Goal: Task Accomplishment & Management: Manage account settings

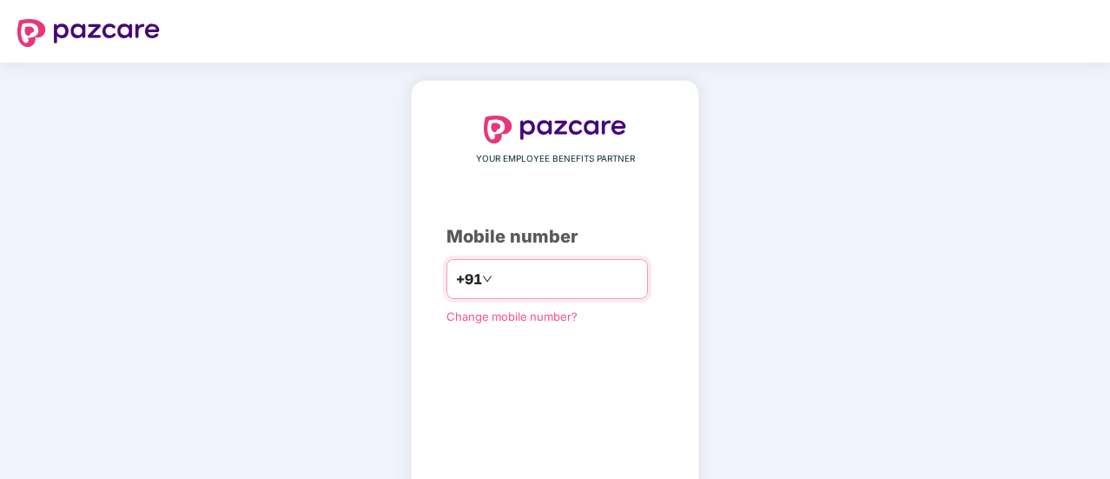
click at [545, 277] on input "number" at bounding box center [567, 279] width 142 height 28
type input "**********"
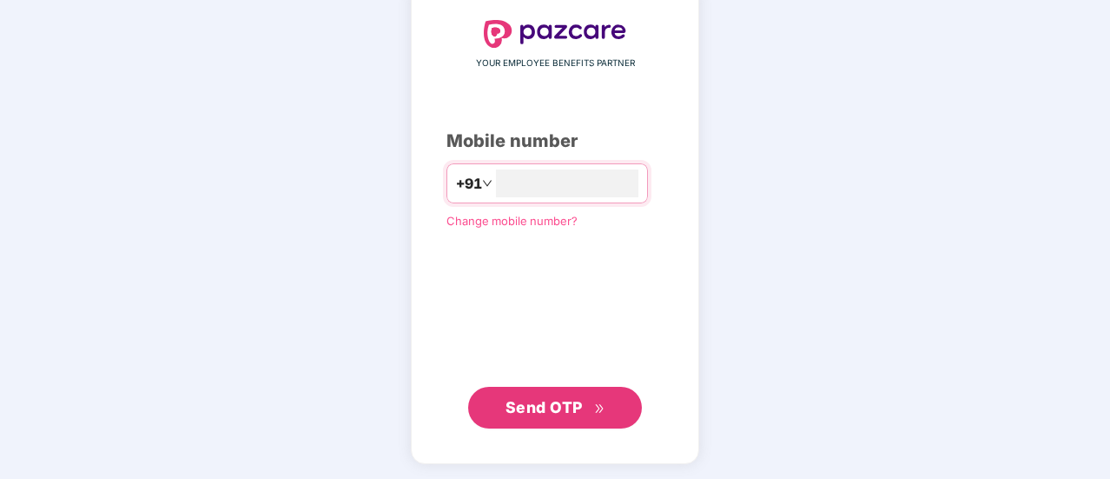
click at [575, 391] on button "Send OTP" at bounding box center [555, 407] width 174 height 42
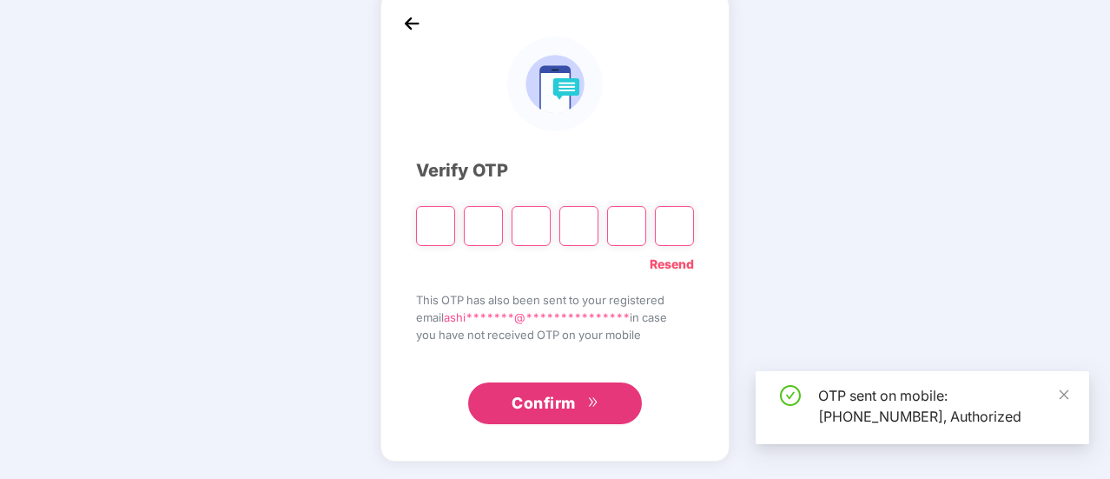
scroll to position [87, 0]
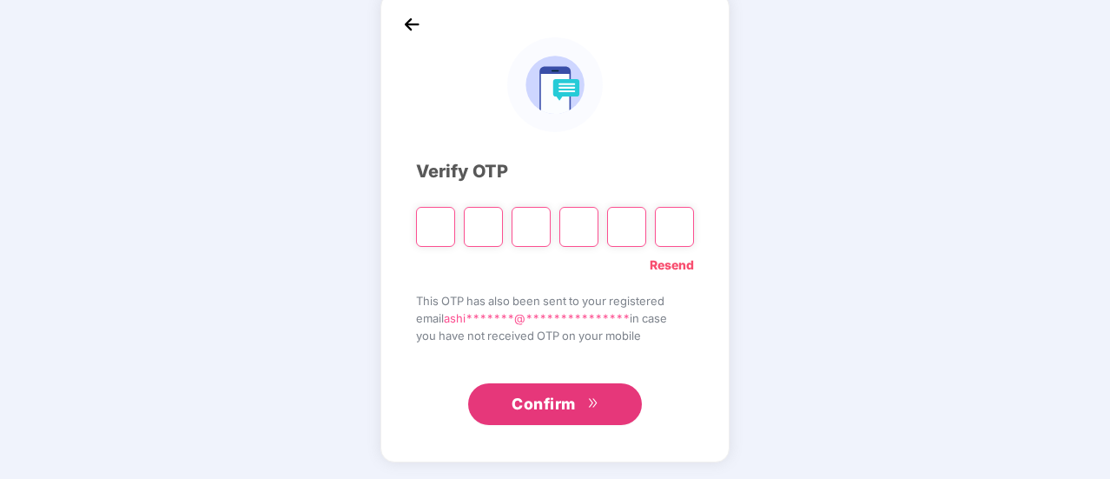
type input "*"
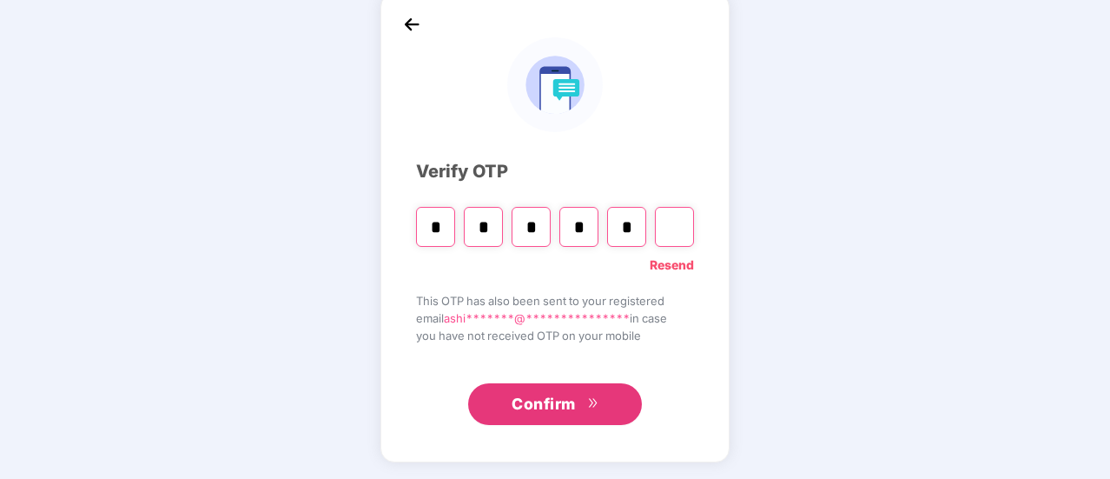
type input "*"
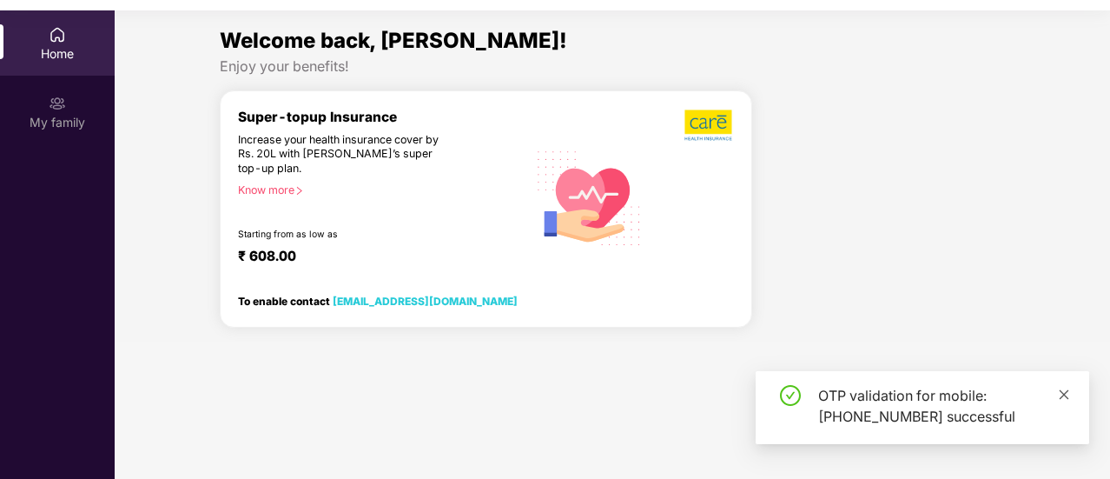
click at [1062, 393] on icon "close" at bounding box center [1064, 394] width 12 height 12
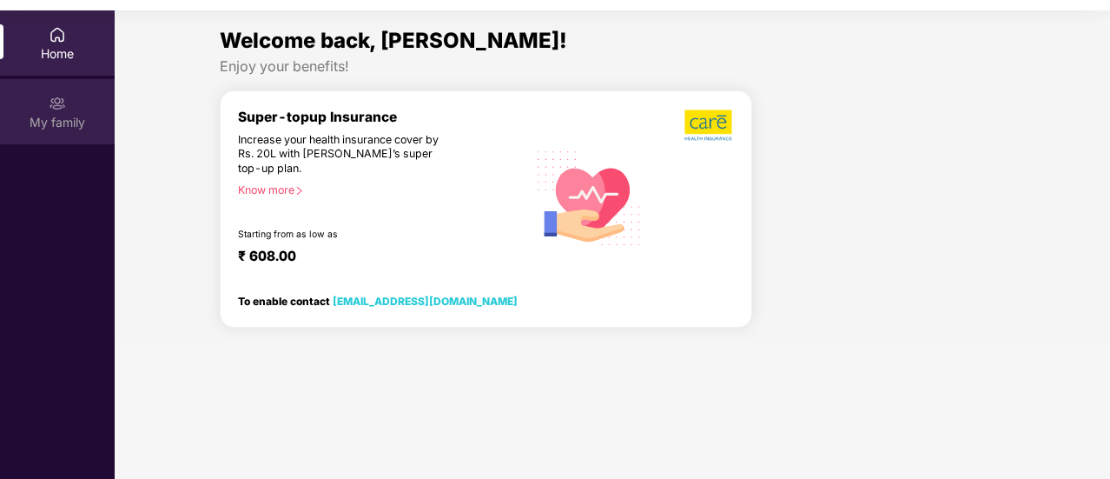
click at [63, 102] on img at bounding box center [57, 103] width 17 height 17
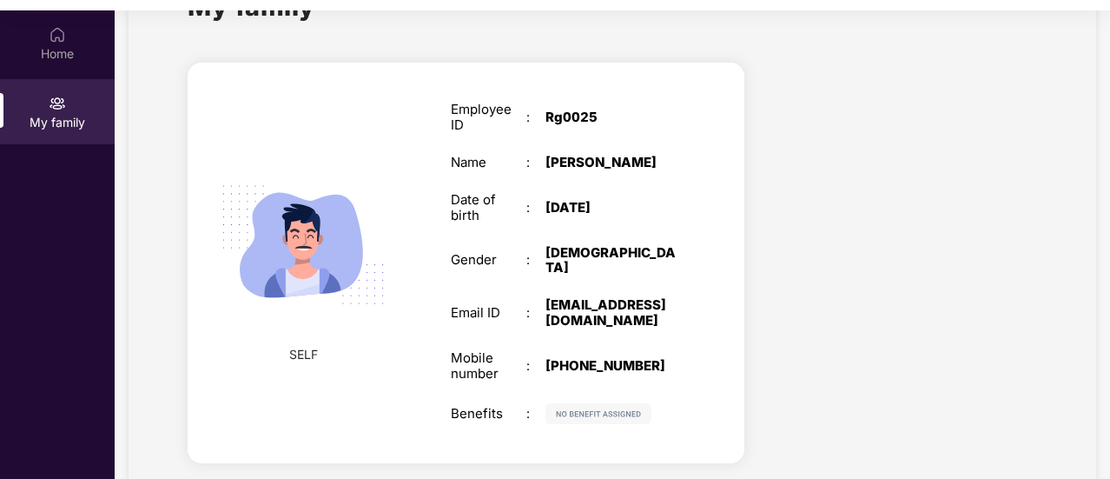
scroll to position [64, 0]
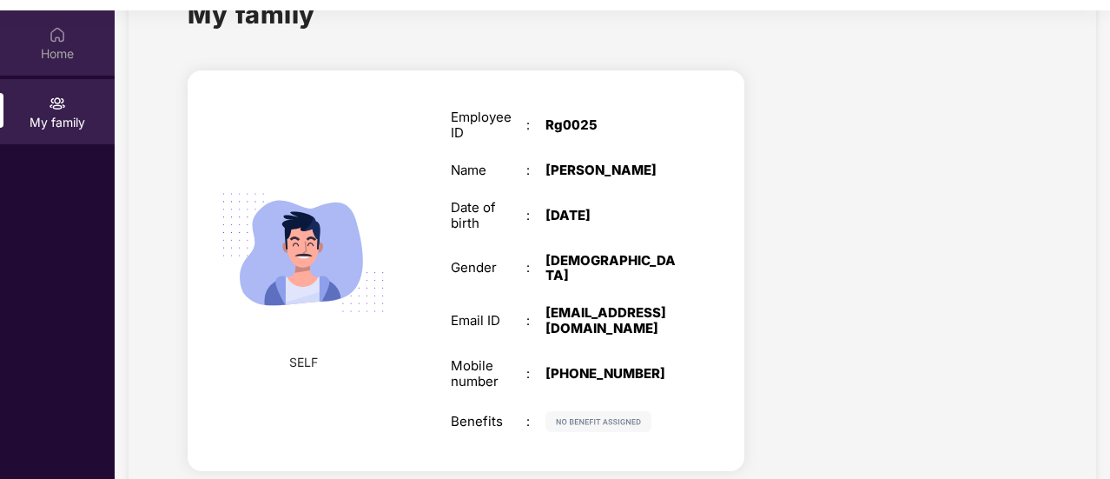
click at [71, 59] on div "Home" at bounding box center [57, 53] width 115 height 17
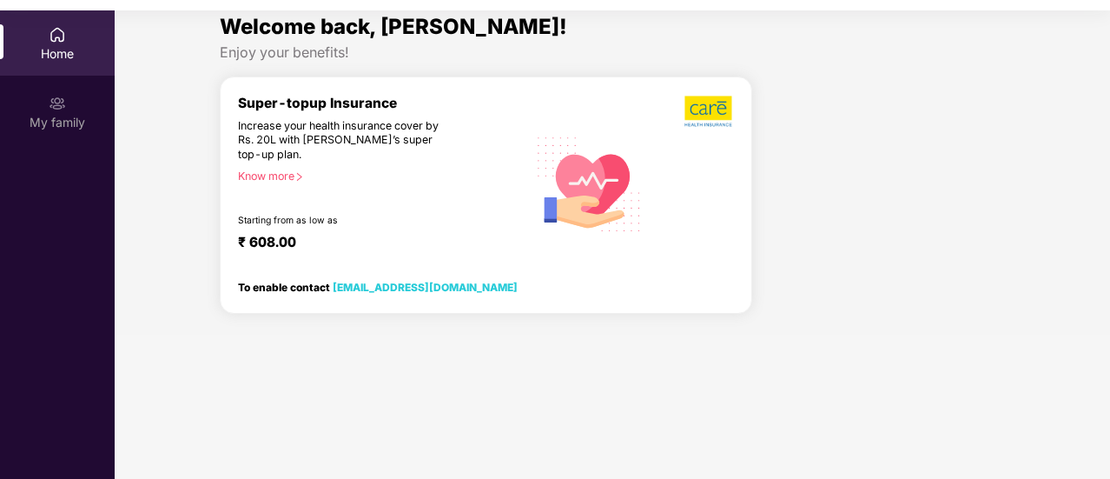
scroll to position [0, 0]
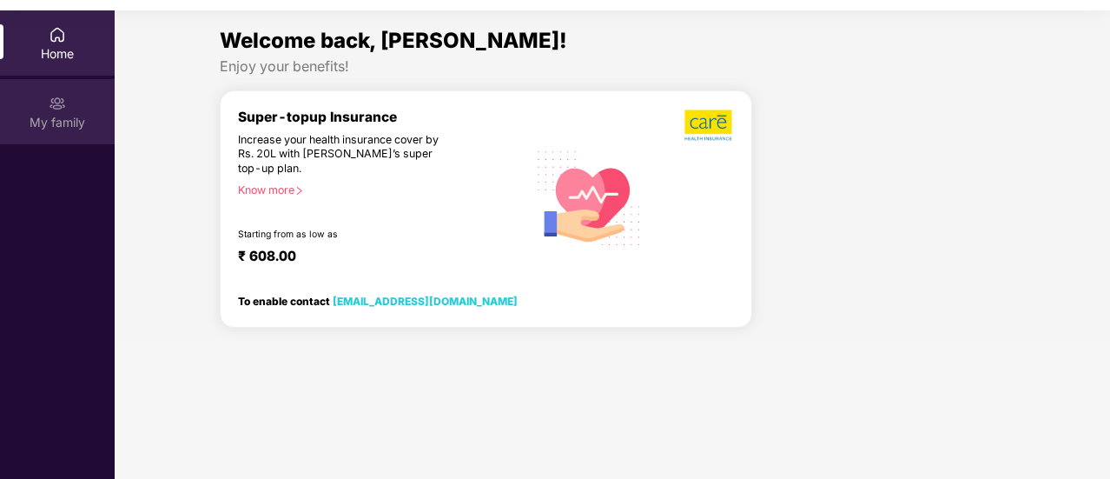
click at [76, 112] on div "My family" at bounding box center [57, 111] width 115 height 65
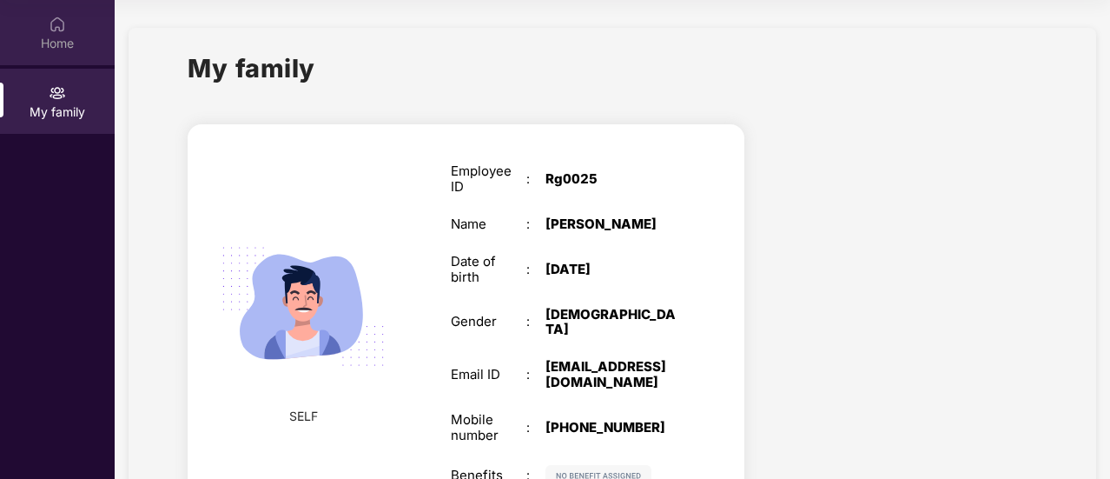
click at [75, 43] on div "Home" at bounding box center [57, 43] width 115 height 17
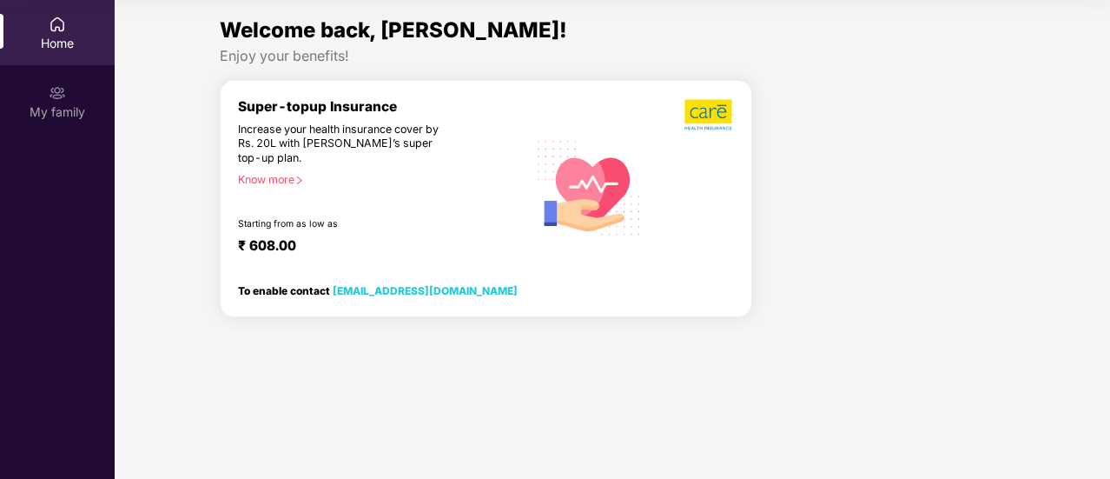
click at [291, 178] on div "Know more" at bounding box center [377, 179] width 279 height 12
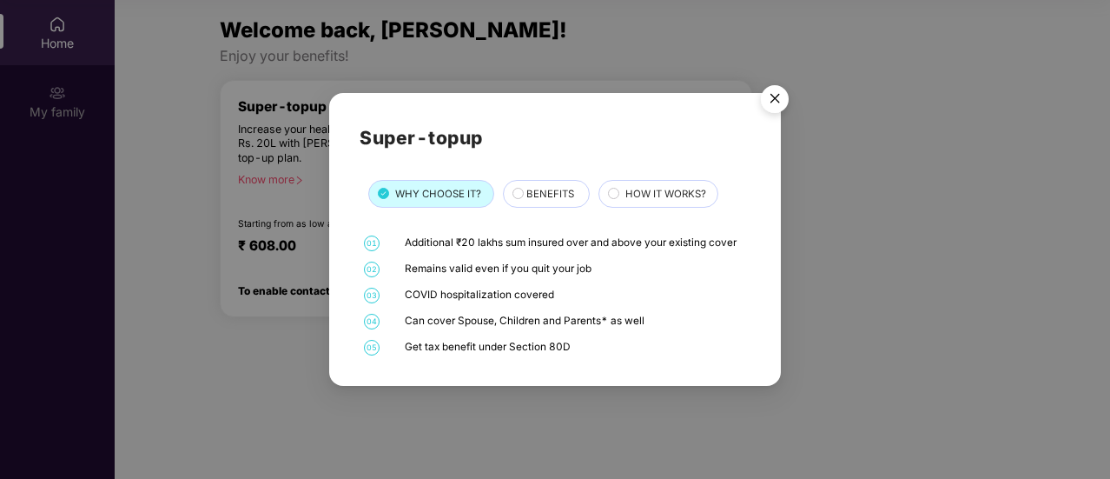
click at [771, 103] on img "Close" at bounding box center [774, 101] width 49 height 49
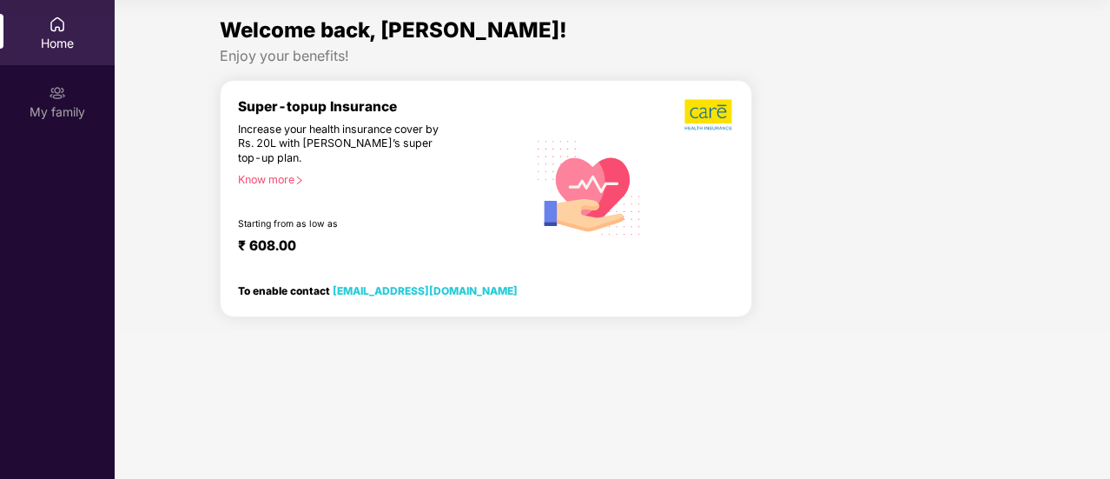
click at [267, 173] on div "Know more" at bounding box center [377, 179] width 279 height 12
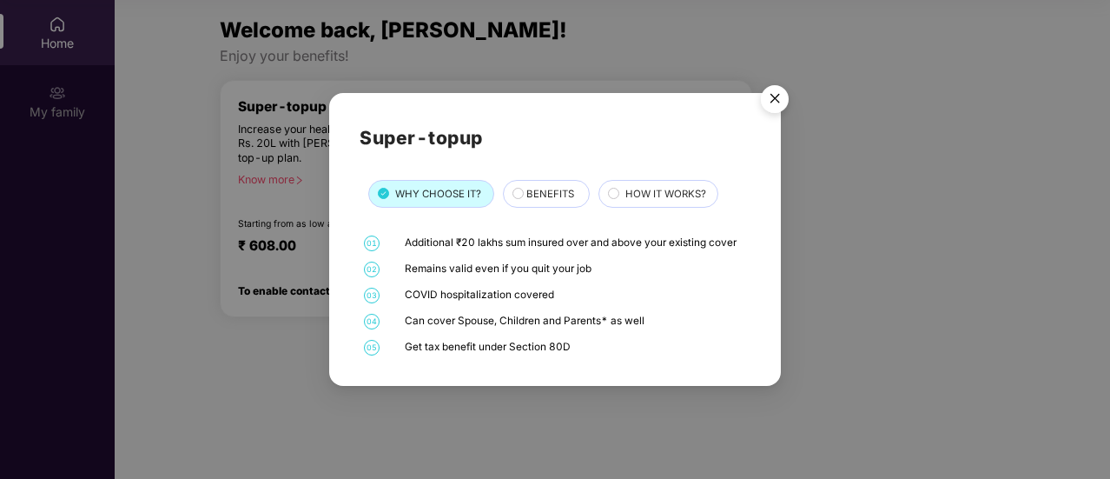
click at [771, 100] on img "Close" at bounding box center [774, 101] width 49 height 49
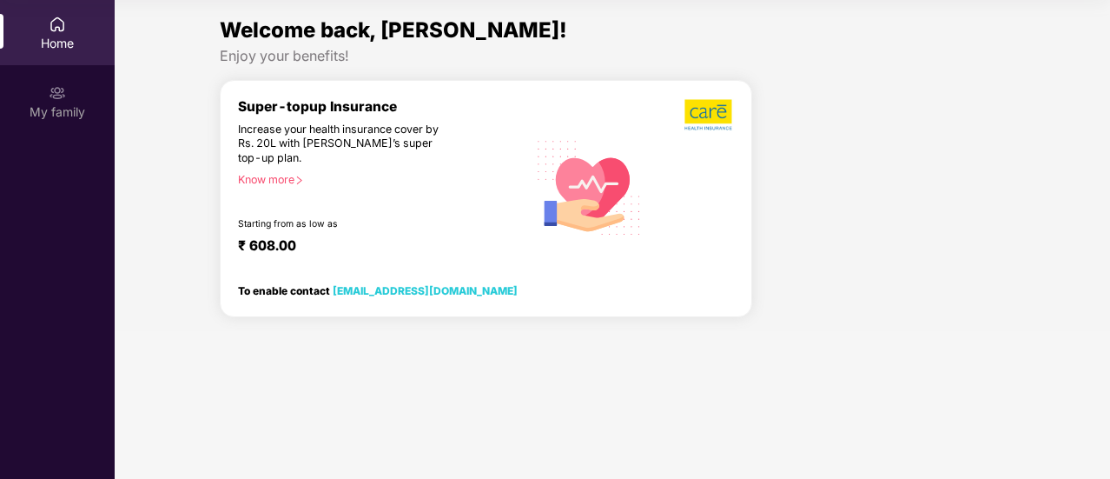
click at [603, 194] on img at bounding box center [589, 186] width 124 height 126
